Goal: Information Seeking & Learning: Compare options

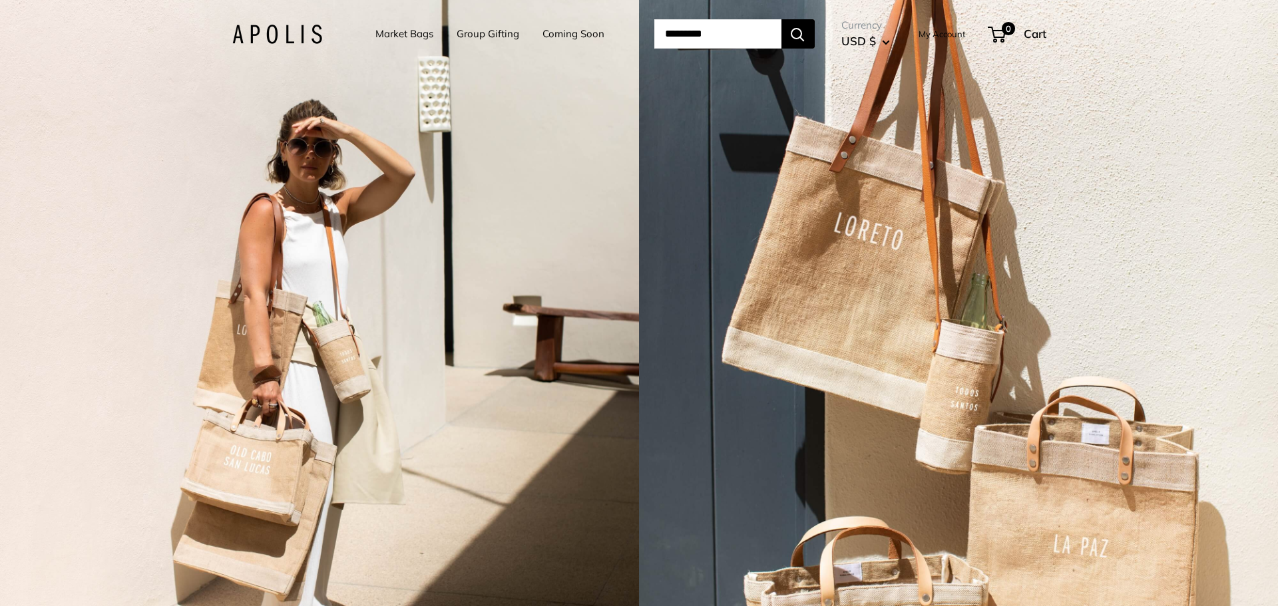
click at [411, 33] on link "Market Bags" at bounding box center [404, 34] width 58 height 19
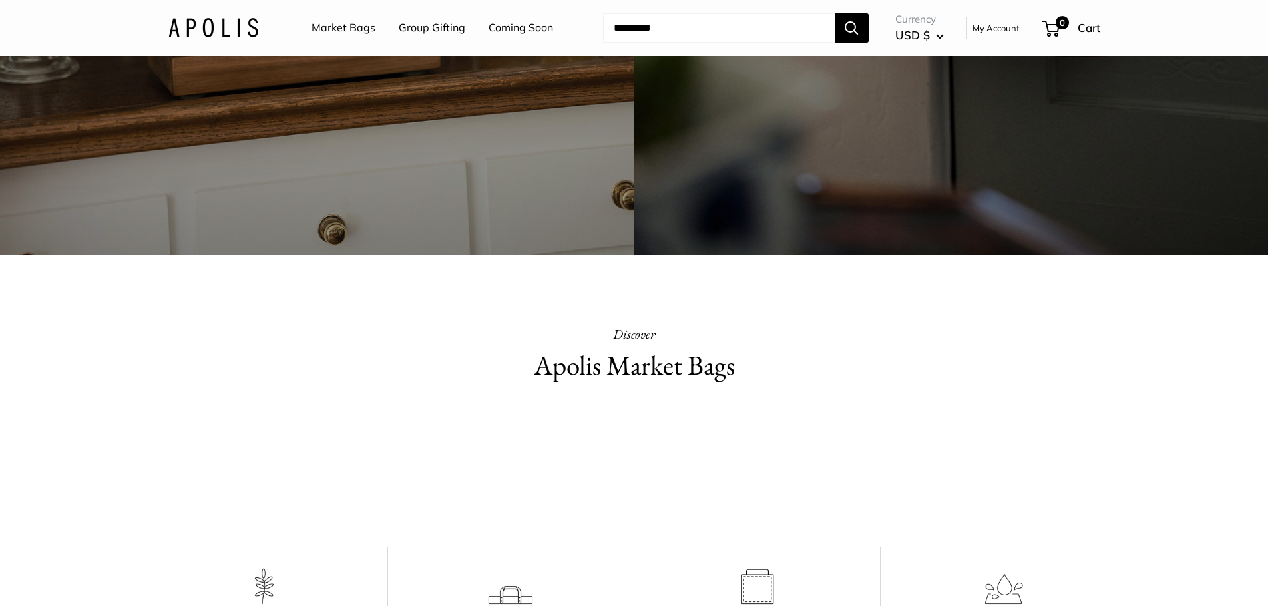
scroll to position [208, 0]
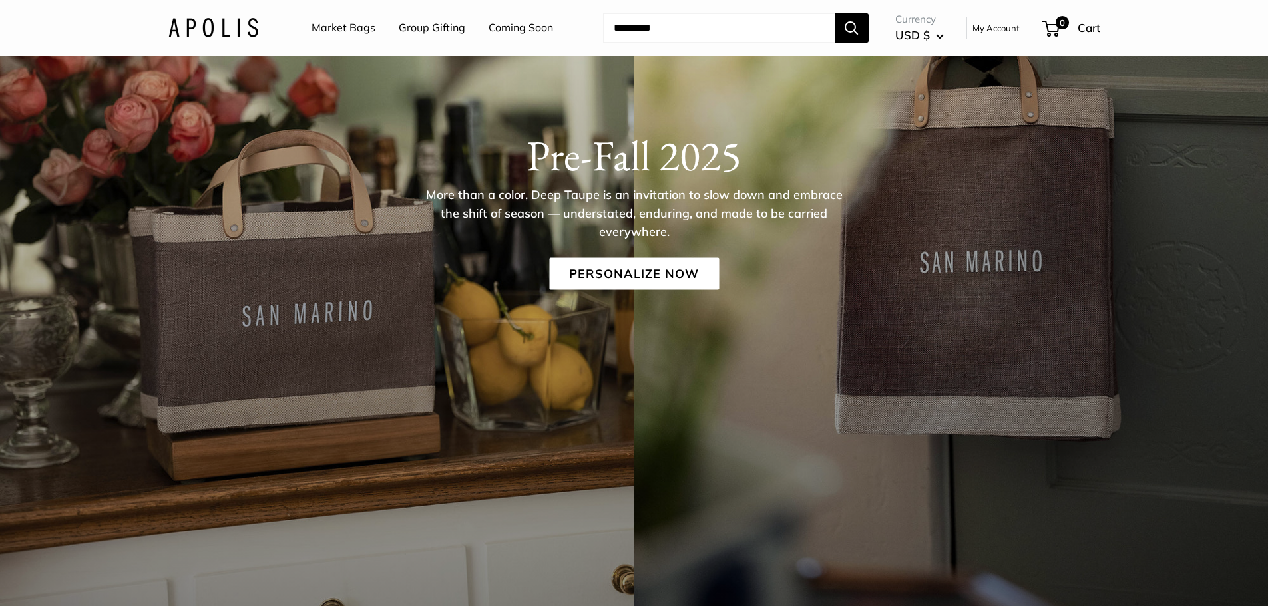
click at [642, 31] on input "Search..." at bounding box center [719, 27] width 232 height 29
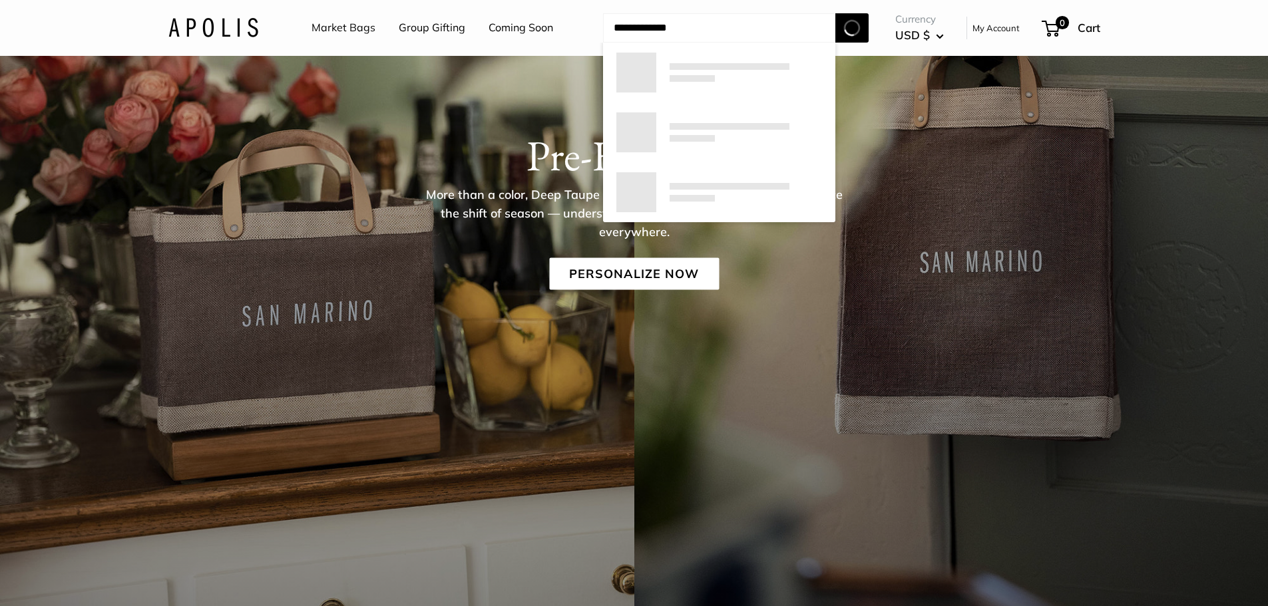
type input "**********"
click at [835, 13] on button "Search" at bounding box center [851, 27] width 33 height 29
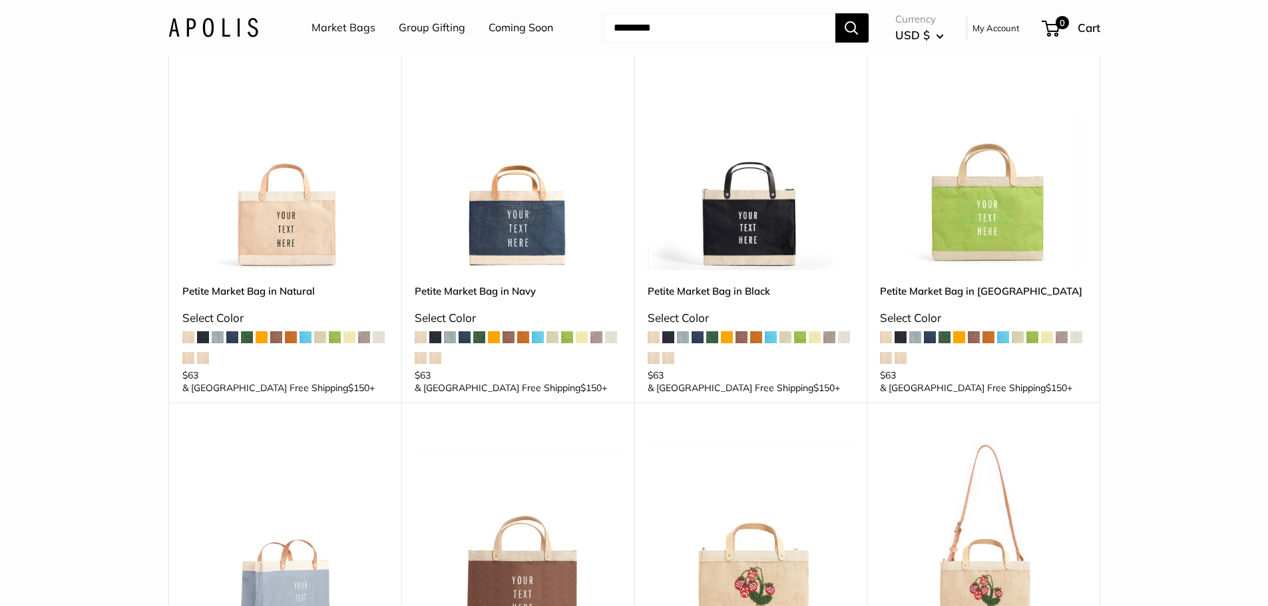
scroll to position [133, 0]
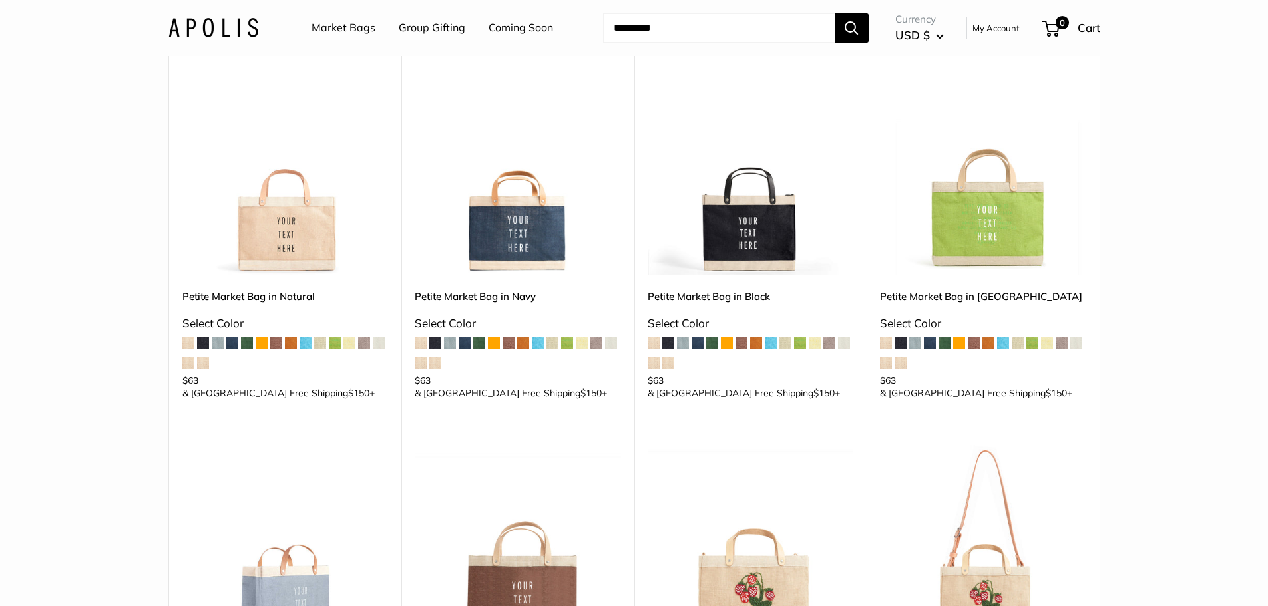
click at [0, 0] on img at bounding box center [0, 0] width 0 height 0
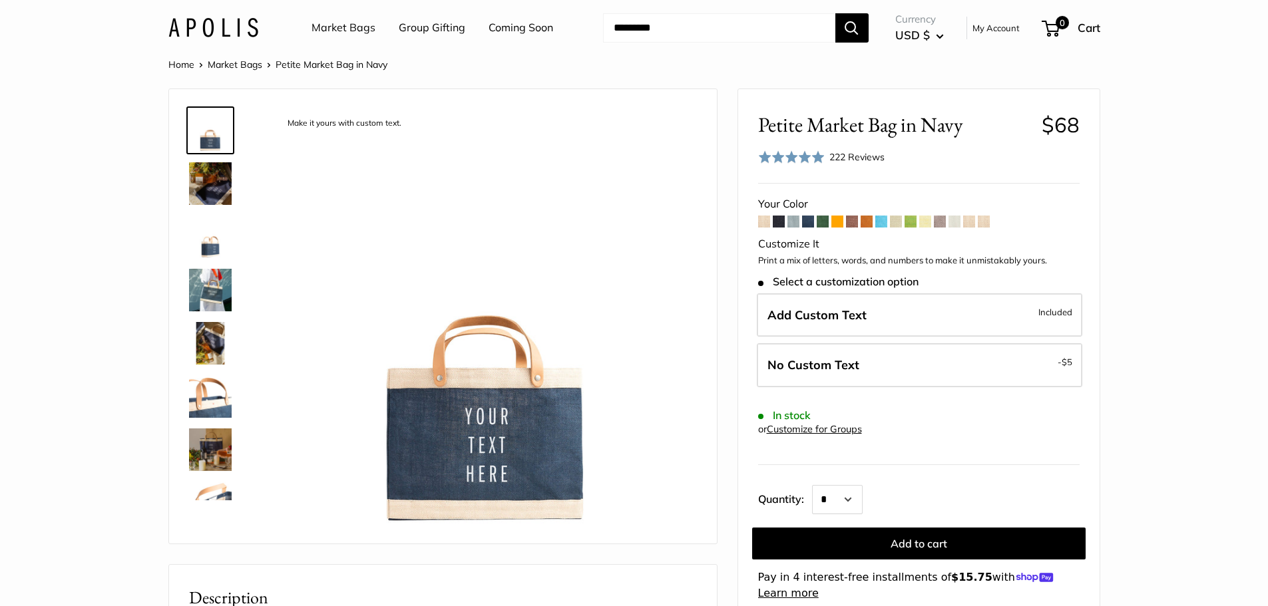
click at [779, 222] on span at bounding box center [779, 222] width 12 height 12
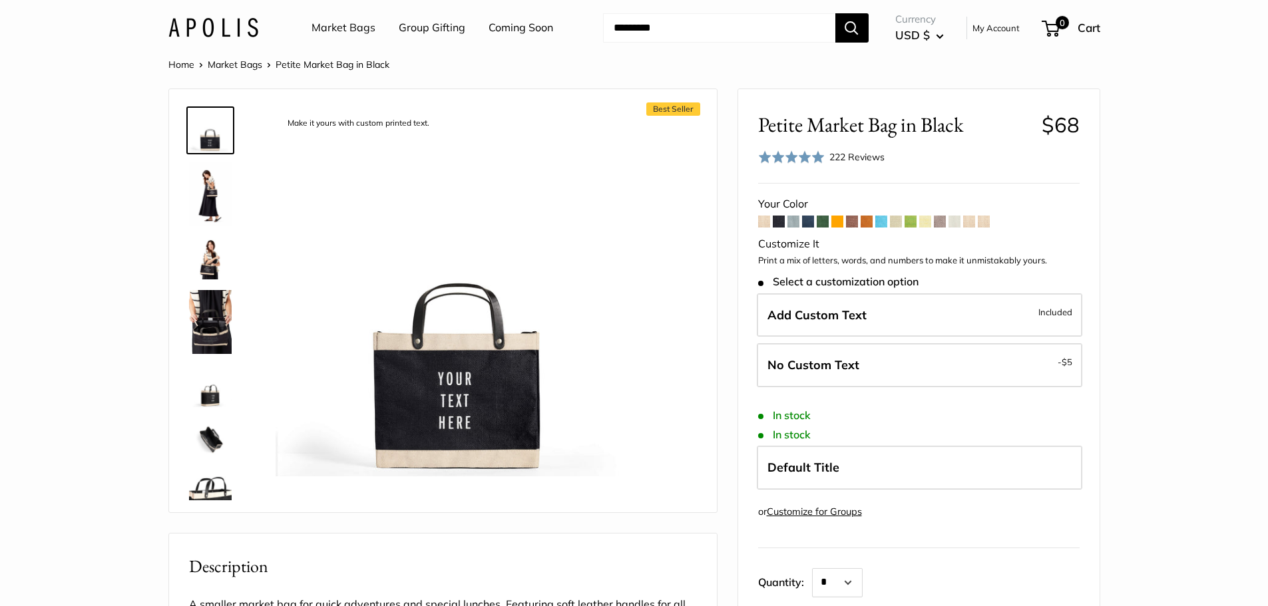
click at [792, 223] on span at bounding box center [793, 222] width 12 height 12
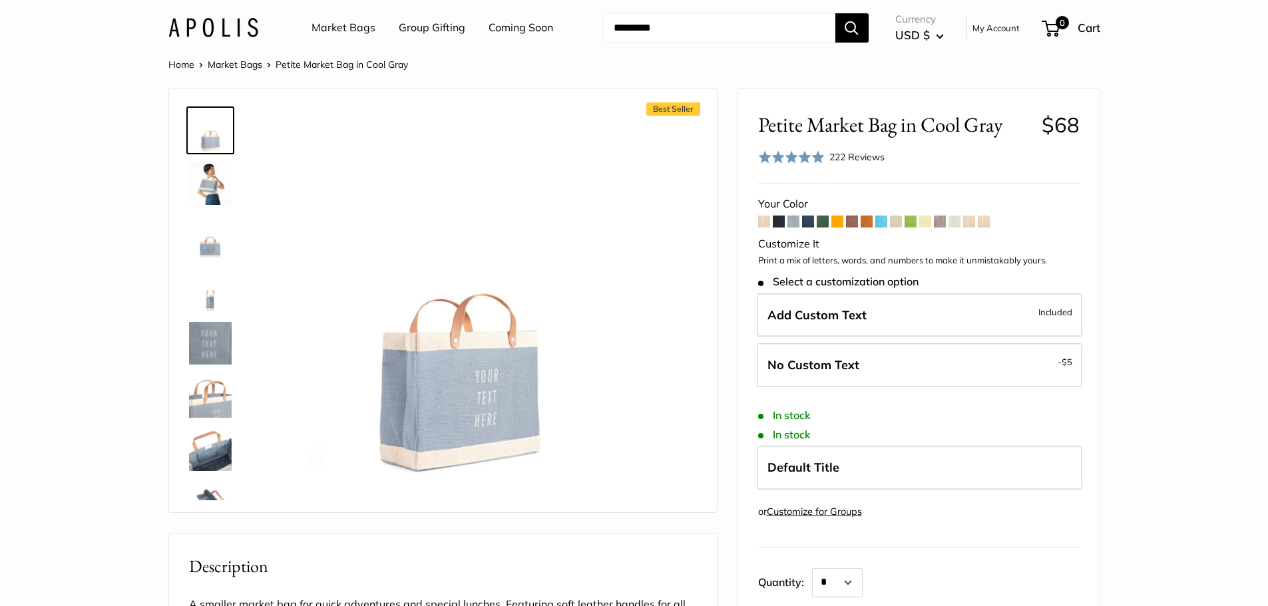
click at [809, 223] on span at bounding box center [808, 222] width 12 height 12
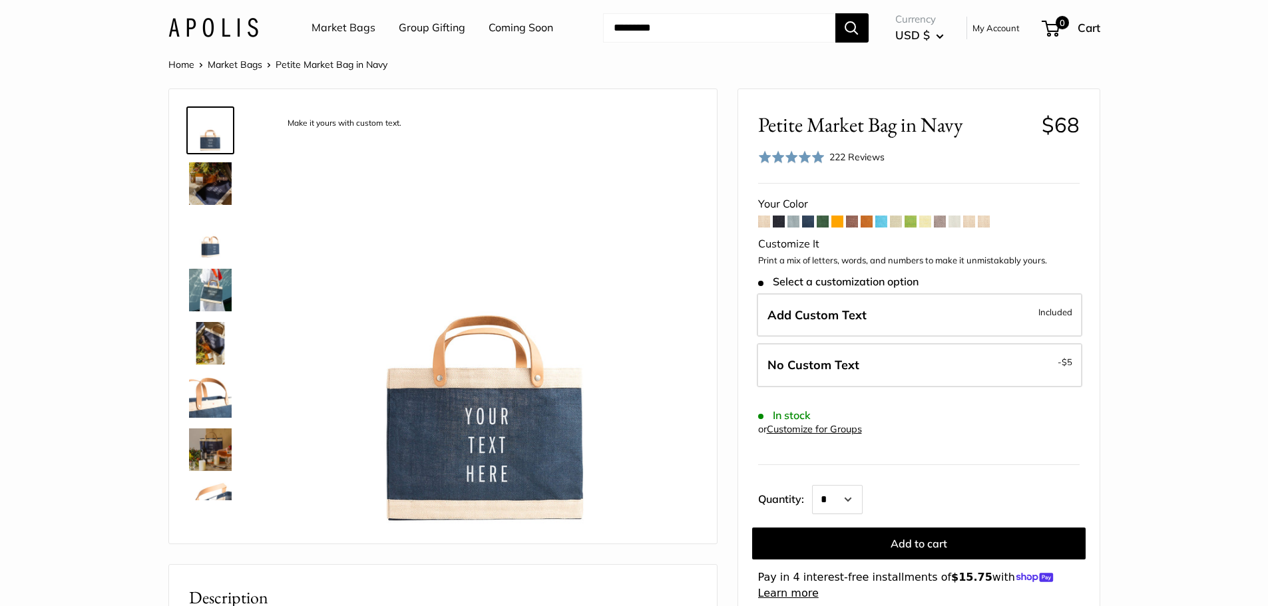
click at [825, 222] on span at bounding box center [823, 222] width 12 height 12
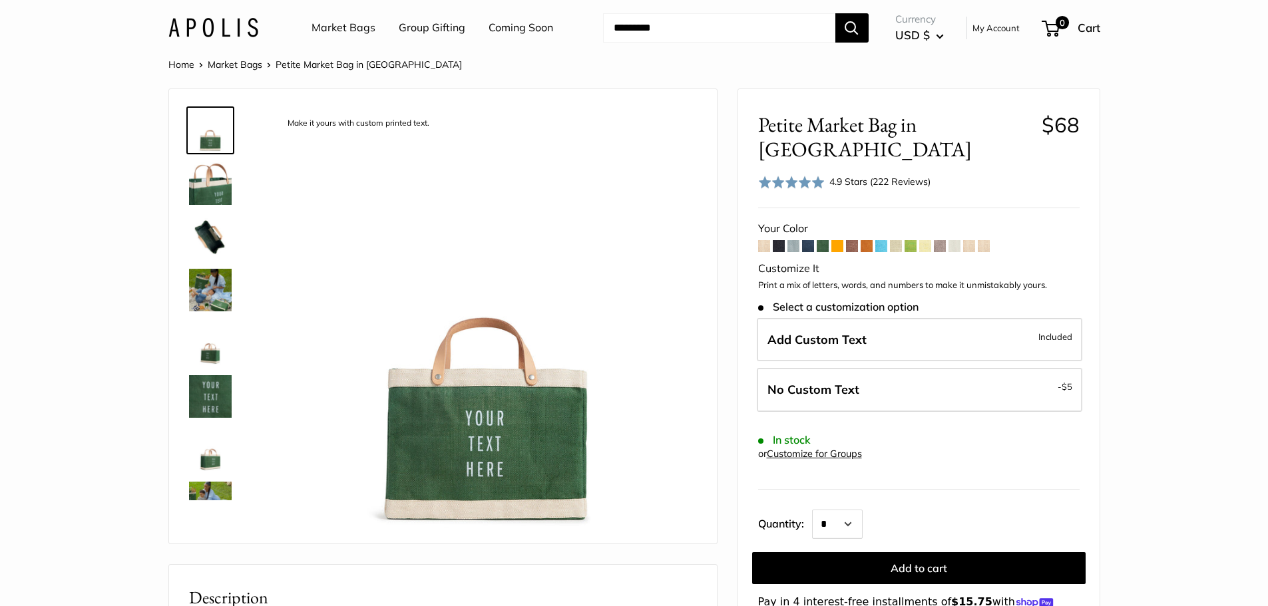
click at [836, 240] on span at bounding box center [837, 246] width 12 height 12
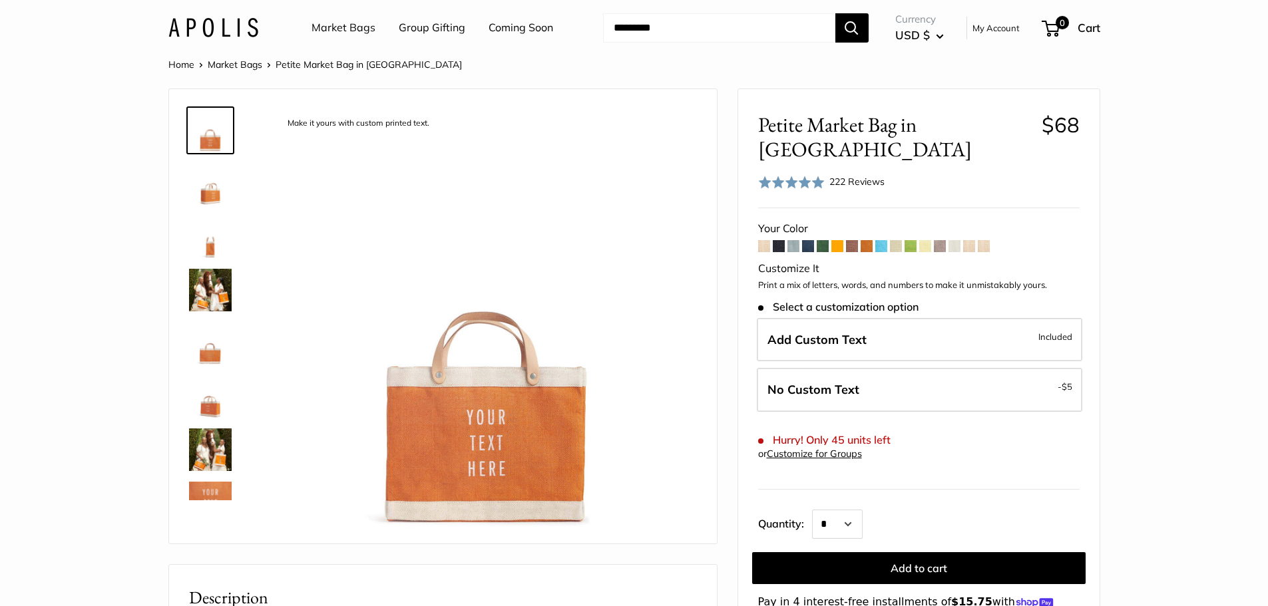
click at [851, 240] on span at bounding box center [852, 246] width 12 height 12
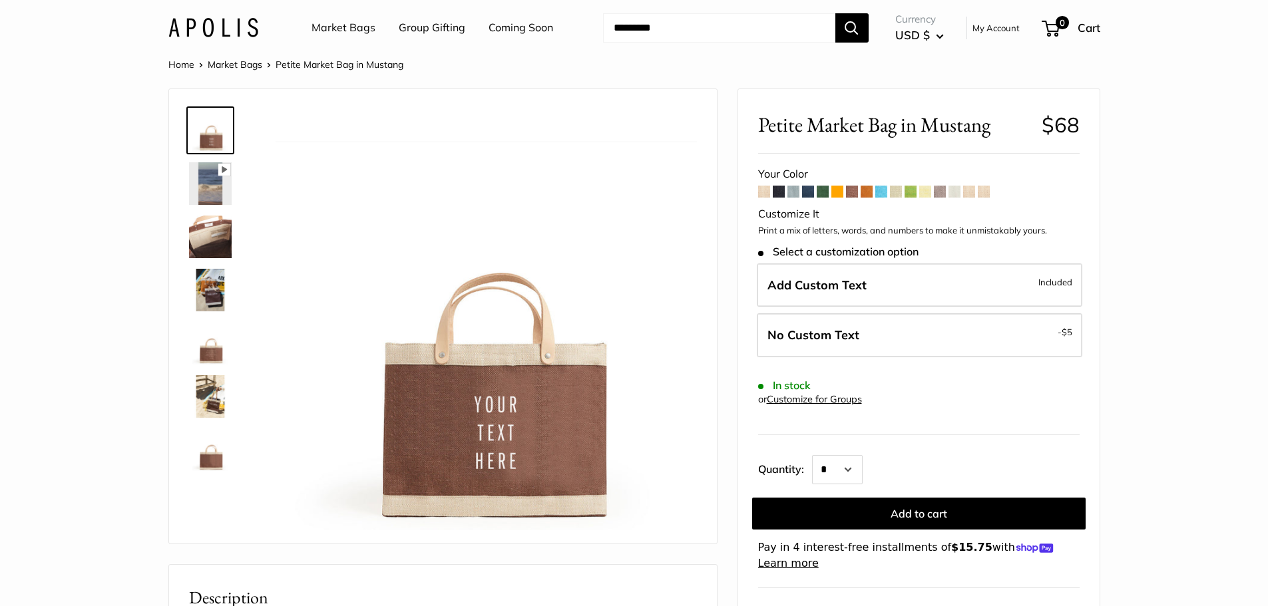
click at [869, 192] on span at bounding box center [867, 192] width 12 height 12
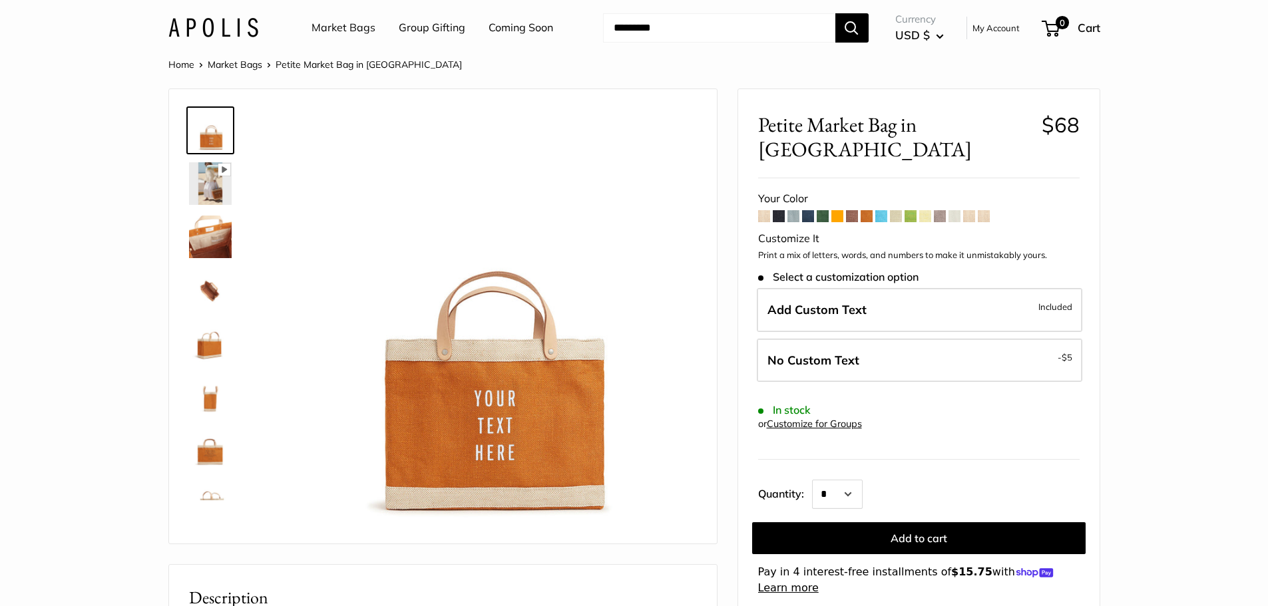
click at [894, 210] on span at bounding box center [896, 216] width 12 height 12
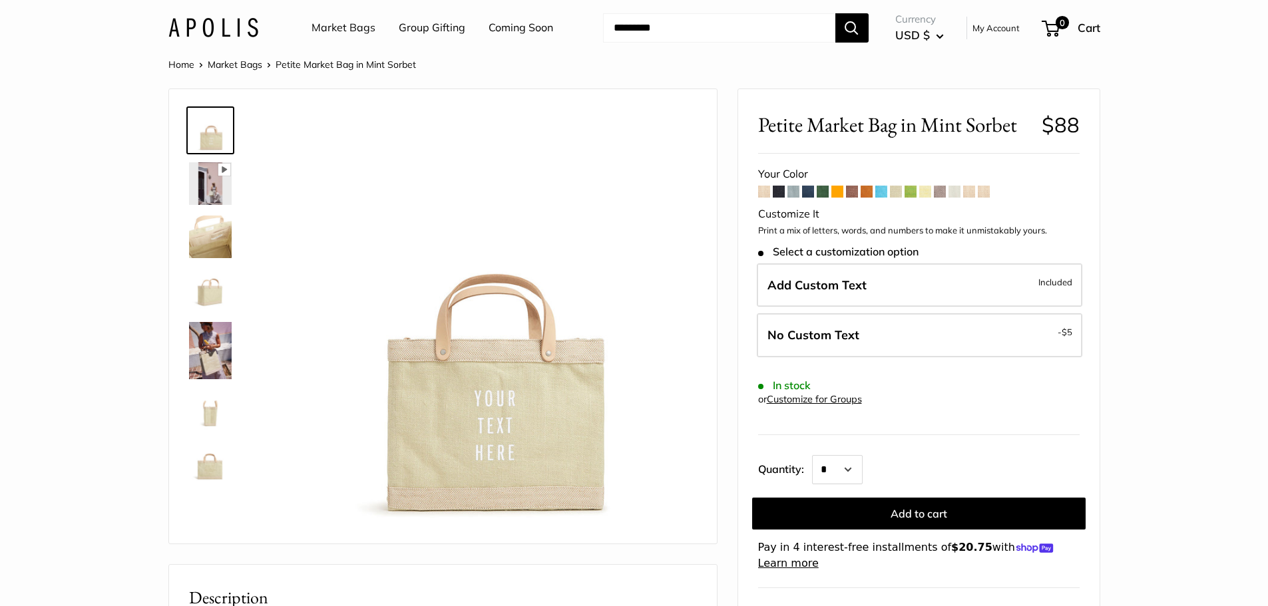
click at [939, 190] on span at bounding box center [940, 192] width 12 height 12
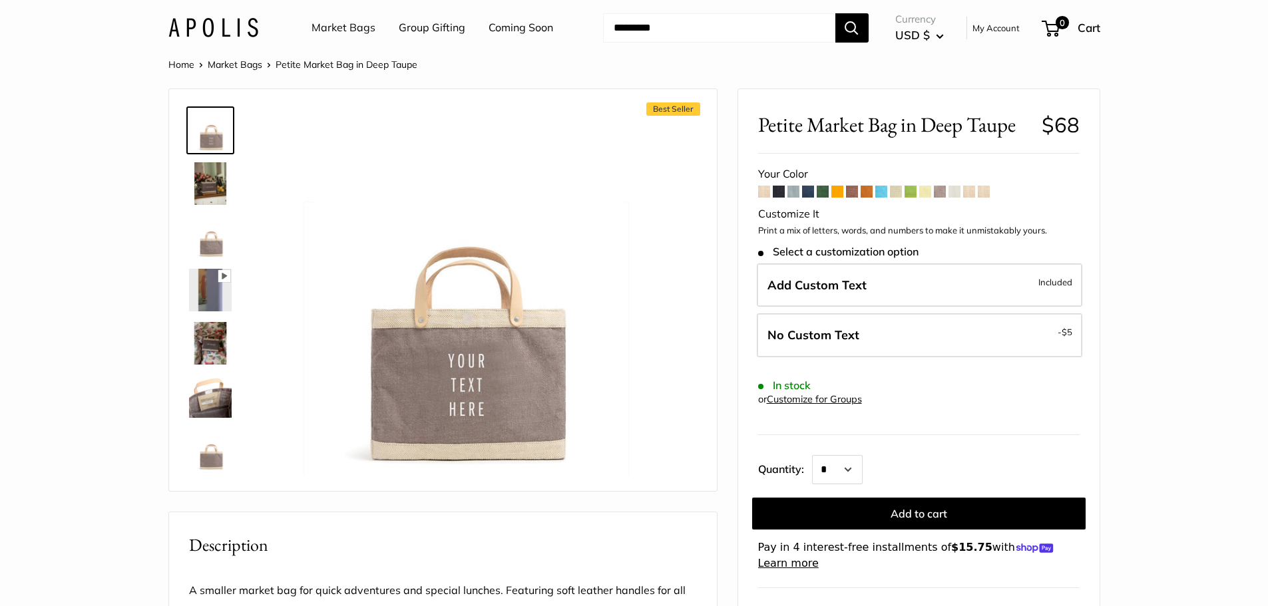
click at [214, 194] on img at bounding box center [210, 183] width 43 height 43
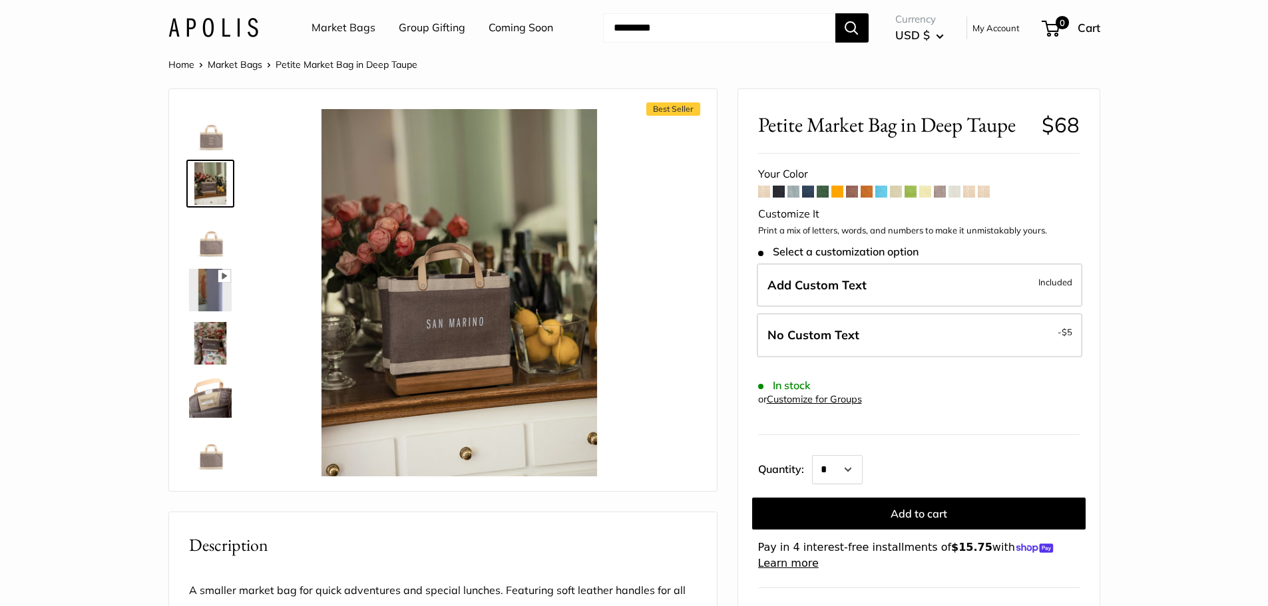
click at [211, 244] on img at bounding box center [210, 237] width 43 height 43
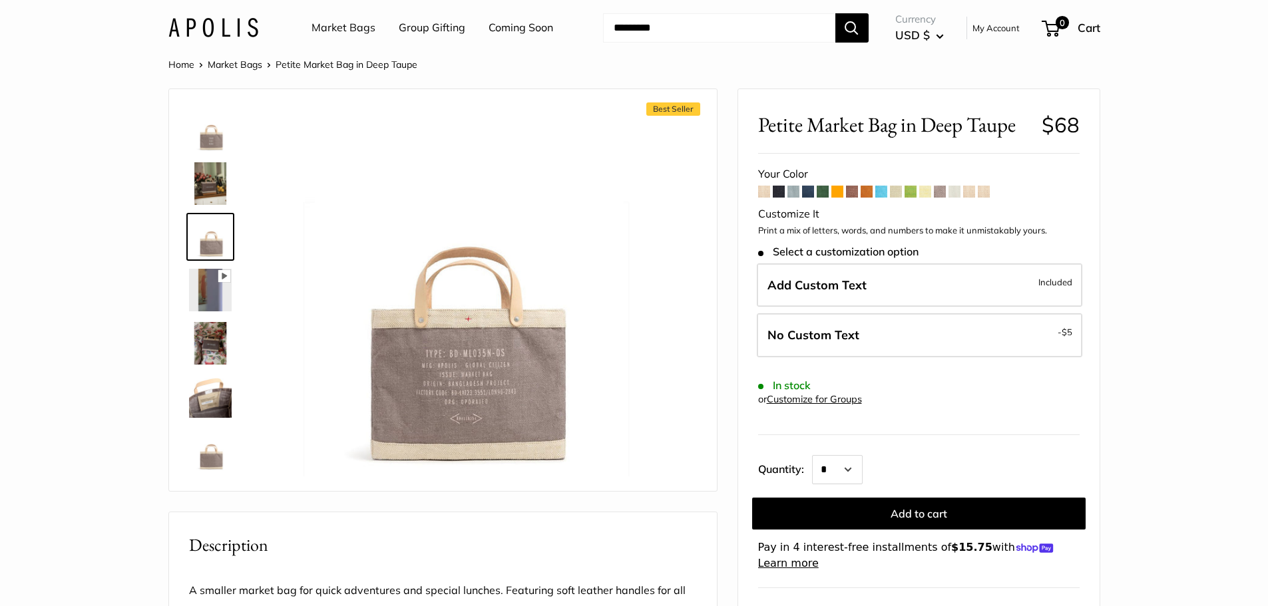
click at [206, 132] on img at bounding box center [210, 130] width 43 height 43
click at [218, 183] on img at bounding box center [210, 183] width 43 height 43
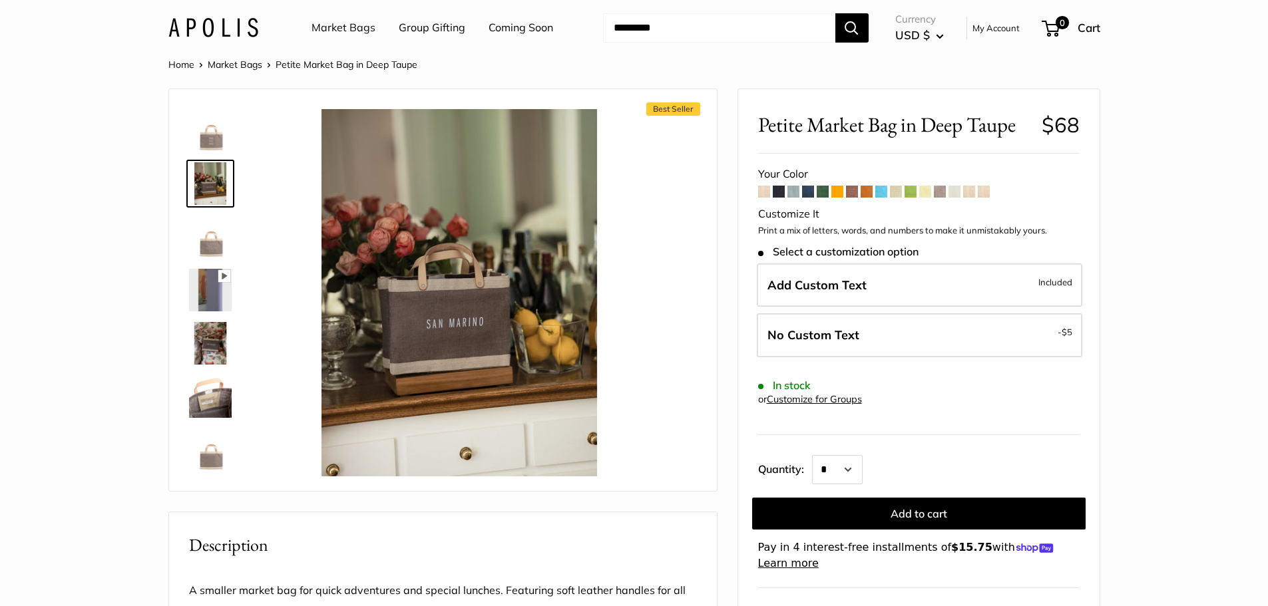
click at [214, 140] on img at bounding box center [210, 130] width 43 height 43
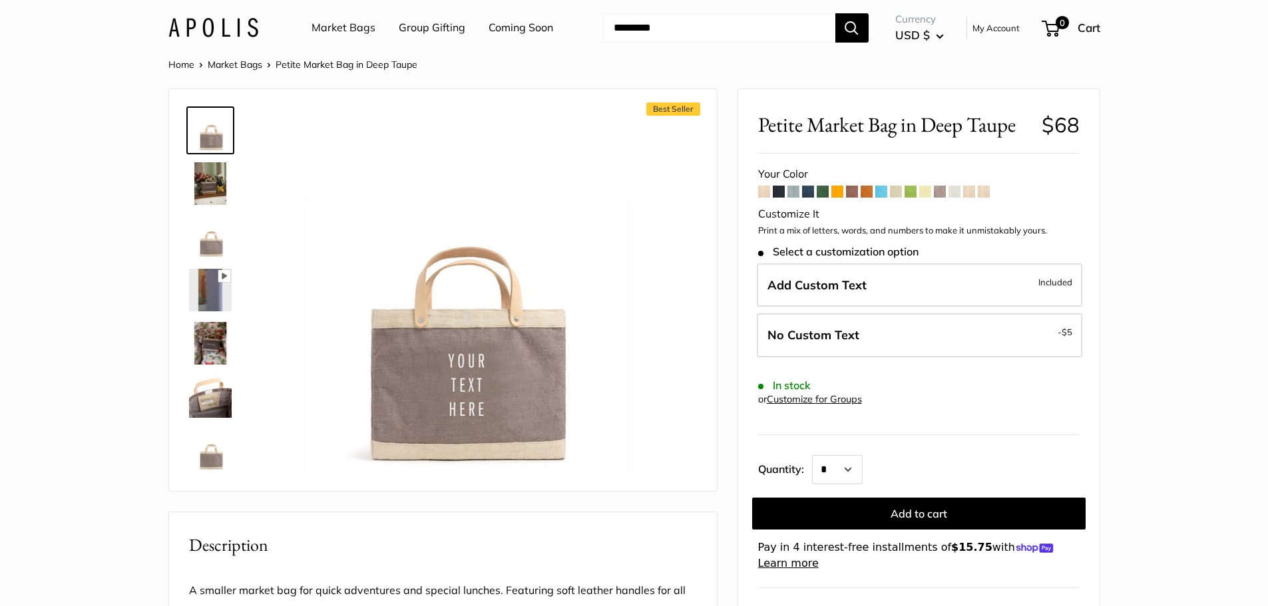
click at [212, 186] on img at bounding box center [210, 183] width 43 height 43
